Goal: Check status: Check status

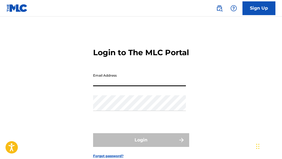
click at [146, 83] on input "Email Address" at bounding box center [139, 79] width 93 height 16
type input "[EMAIL_ADDRESS][DOMAIN_NAME]"
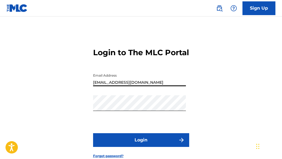
click at [162, 134] on button "Login" at bounding box center [141, 140] width 96 height 14
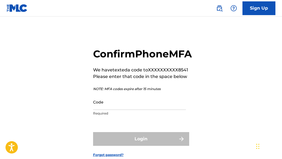
click at [150, 105] on input "Code" at bounding box center [139, 102] width 93 height 16
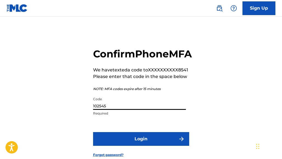
type input "102545"
click at [93, 132] on button "Login" at bounding box center [141, 139] width 96 height 14
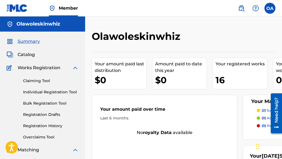
drag, startPoint x: 197, startPoint y: 75, endPoint x: 215, endPoint y: 93, distance: 25.8
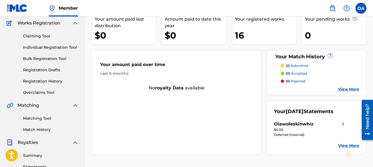
scroll to position [62, 0]
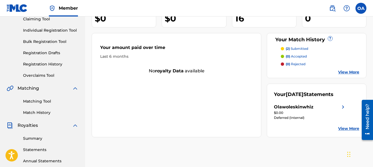
click at [281, 48] on p "(2) submitted" at bounding box center [297, 48] width 22 height 5
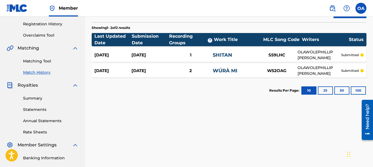
scroll to position [103, 0]
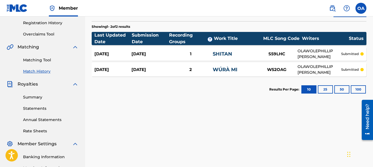
drag, startPoint x: 257, startPoint y: 68, endPoint x: 212, endPoint y: 69, distance: 45.0
click at [213, 66] on link "WÚRÀ MI" at bounding box center [225, 69] width 25 height 6
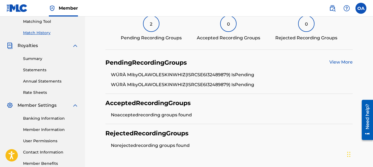
scroll to position [144, 0]
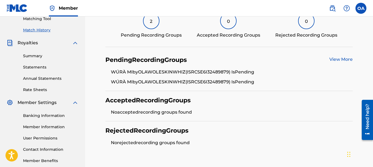
drag, startPoint x: 214, startPoint y: 64, endPoint x: 219, endPoint y: 80, distance: 16.1
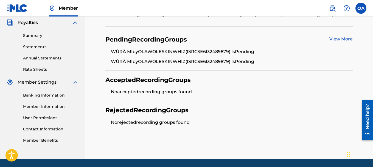
scroll to position [165, 0]
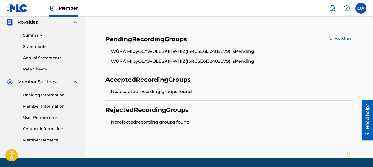
click at [281, 38] on link "View More" at bounding box center [340, 38] width 23 height 5
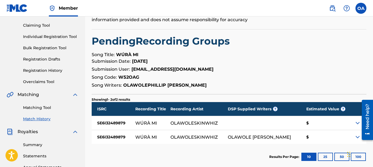
scroll to position [82, 0]
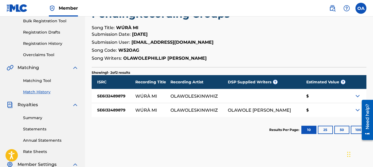
drag, startPoint x: 162, startPoint y: 64, endPoint x: 162, endPoint y: 60, distance: 4.7
drag, startPoint x: 152, startPoint y: 60, endPoint x: 182, endPoint y: 53, distance: 30.7
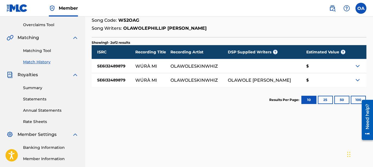
scroll to position [123, 0]
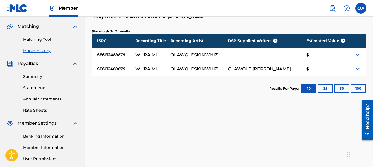
drag, startPoint x: 284, startPoint y: 57, endPoint x: 295, endPoint y: 53, distance: 11.7
drag, startPoint x: 325, startPoint y: 51, endPoint x: 331, endPoint y: 50, distance: 5.9
